Goal: Transaction & Acquisition: Purchase product/service

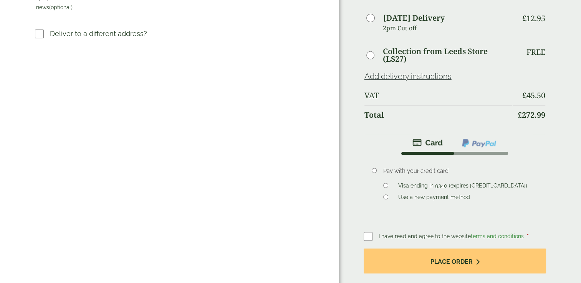
scroll to position [279, 0]
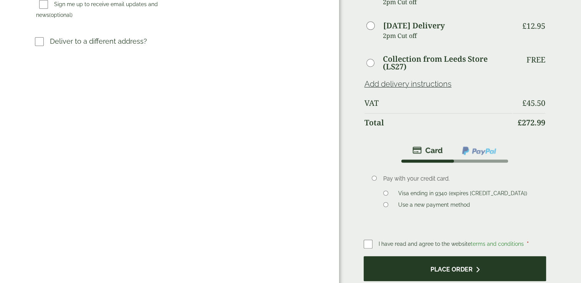
click at [426, 256] on button "Place order" at bounding box center [455, 268] width 183 height 25
